Goal: Information Seeking & Learning: Find specific fact

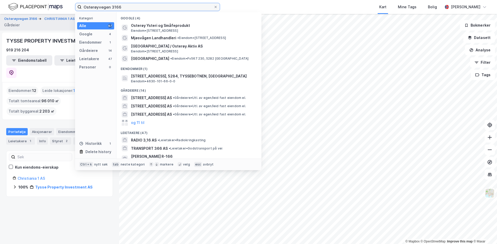
drag, startPoint x: 126, startPoint y: 6, endPoint x: -9, endPoint y: 21, distance: 135.5
click at [0, 21] on html "Osterøyvegen 3166 Kategori Alle 67 Google 4 Eiendommer 1 Gårdeiere 14 Leietaker…" at bounding box center [248, 122] width 497 height 244
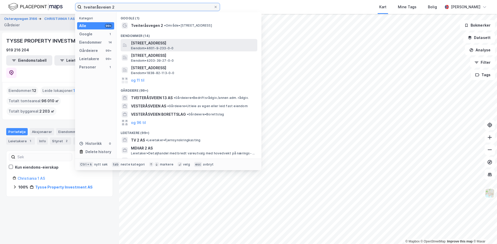
type input "tveiteråsveien 2"
click at [183, 46] on span "[STREET_ADDRESS]" at bounding box center [193, 43] width 124 height 6
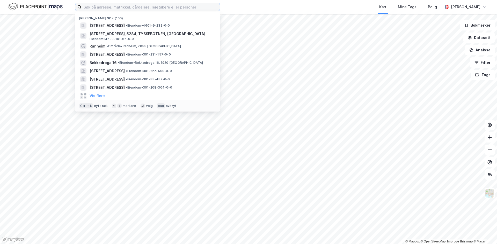
click at [100, 7] on input at bounding box center [150, 7] width 138 height 8
type input "t"
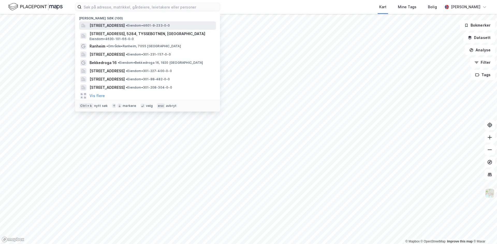
click at [125, 26] on span "[STREET_ADDRESS]" at bounding box center [106, 26] width 35 height 6
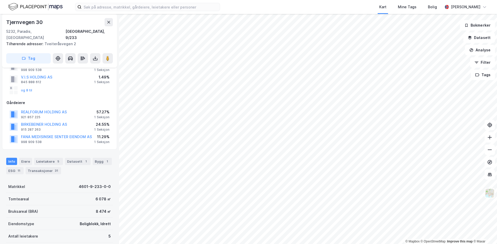
scroll to position [43, 0]
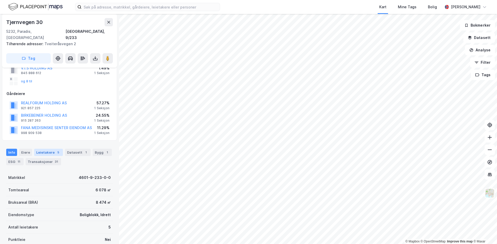
click at [47, 149] on div "Leietakere 5" at bounding box center [48, 152] width 29 height 7
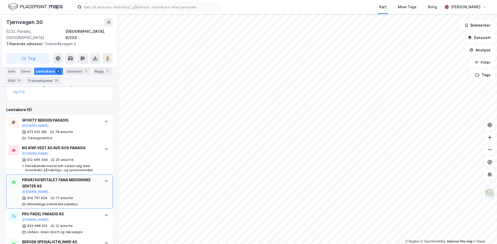
scroll to position [220, 0]
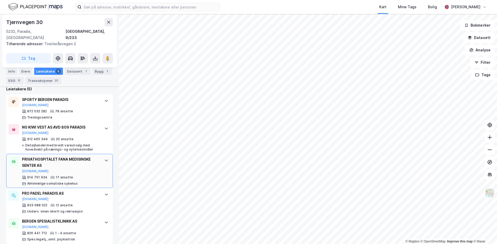
click at [80, 156] on div "PRIVATHOSPITALET FANA MEDISINSKE SENTER AS" at bounding box center [60, 162] width 77 height 12
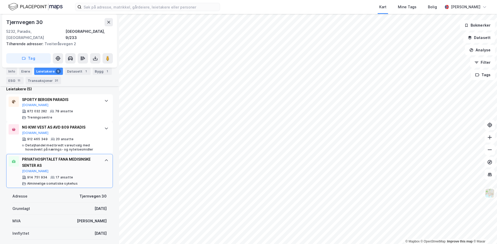
click at [76, 156] on div "PRIVATHOSPITALET FANA MEDISINSKE SENTER AS" at bounding box center [60, 162] width 77 height 12
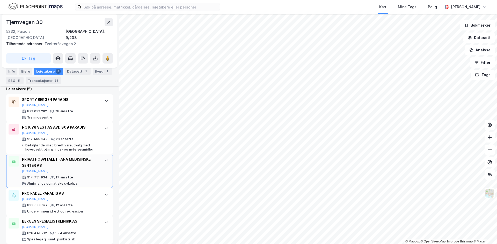
click at [102, 157] on div at bounding box center [106, 160] width 8 height 8
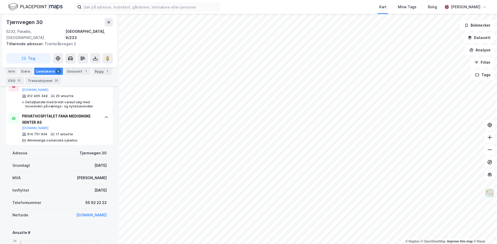
scroll to position [307, 0]
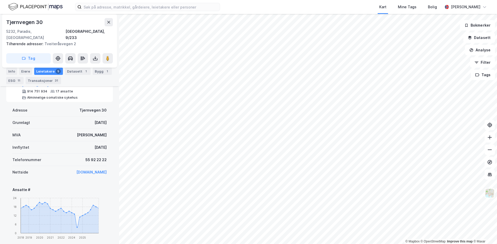
click at [82, 170] on link "[DOMAIN_NAME]" at bounding box center [91, 172] width 30 height 4
